Goal: Task Accomplishment & Management: Manage account settings

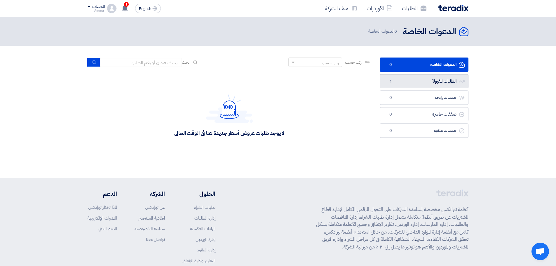
click at [417, 80] on link "الطلبات المقبولة الطلبات المقبولة 1" at bounding box center [424, 81] width 89 height 14
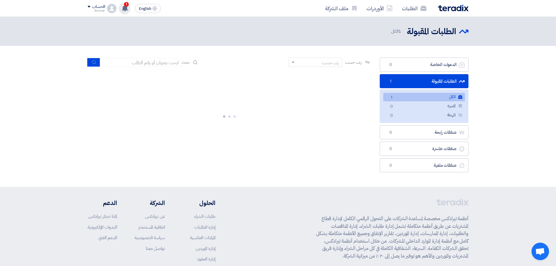
click at [128, 8] on icon at bounding box center [125, 8] width 6 height 6
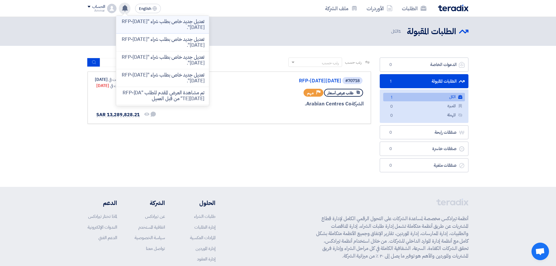
click at [180, 24] on p "تعديل جديد خاص بطلب شراء "RFP-[DATE][DATE]"." at bounding box center [162, 25] width 83 height 12
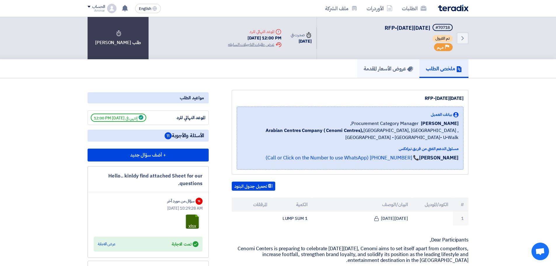
click at [376, 68] on h5 "عروض الأسعار المقدمة" at bounding box center [388, 68] width 49 height 7
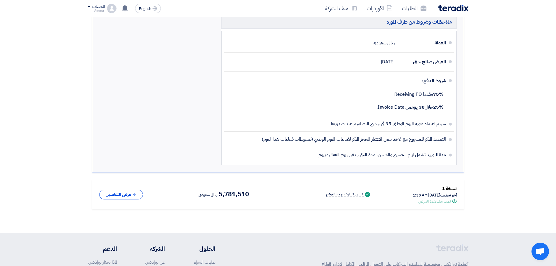
scroll to position [350, 0]
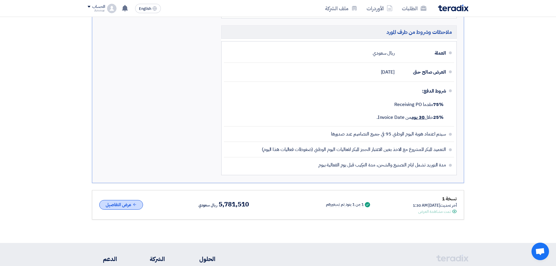
click at [126, 206] on button "عرض التفاصيل" at bounding box center [121, 205] width 44 height 10
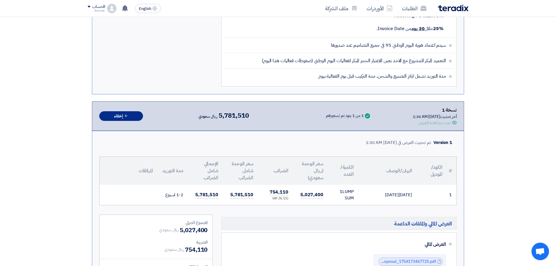
scroll to position [409, 0]
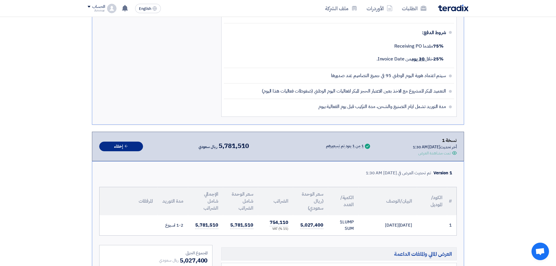
click at [128, 147] on icon at bounding box center [126, 146] width 4 height 4
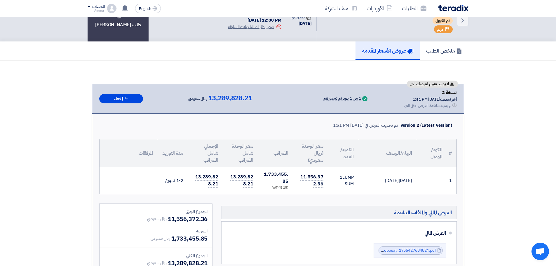
scroll to position [0, 0]
